Goal: Information Seeking & Learning: Learn about a topic

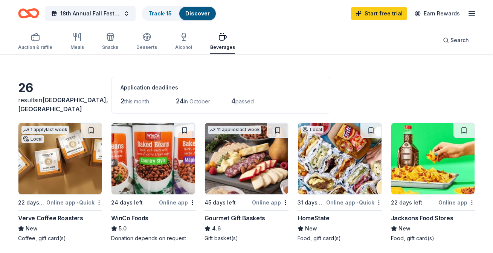
scroll to position [17, 0]
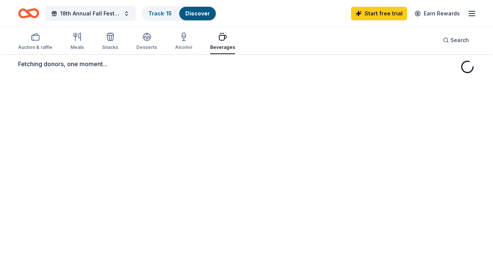
scroll to position [52, 0]
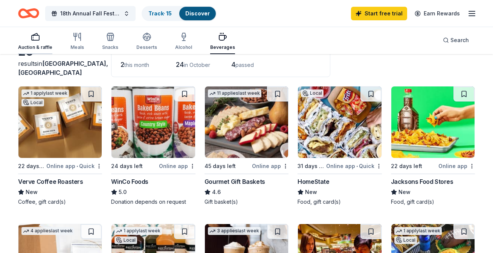
click at [34, 38] on icon "button" at bounding box center [35, 36] width 9 height 9
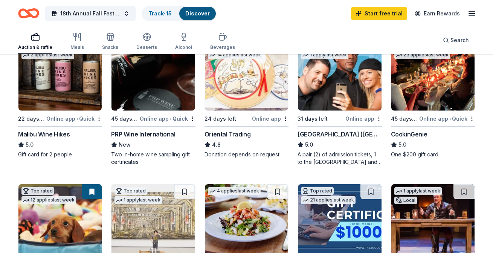
scroll to position [100, 0]
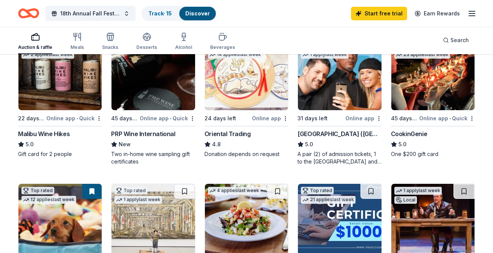
click at [47, 80] on img at bounding box center [59, 75] width 83 height 72
